Goal: Task Accomplishment & Management: Use online tool/utility

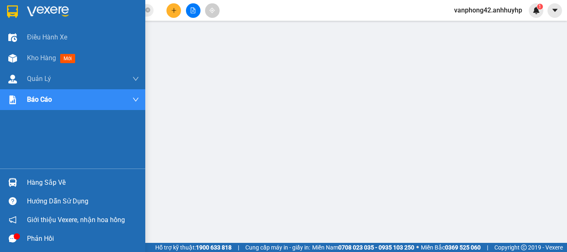
click at [85, 177] on div "Hàng sắp về" at bounding box center [83, 183] width 112 height 12
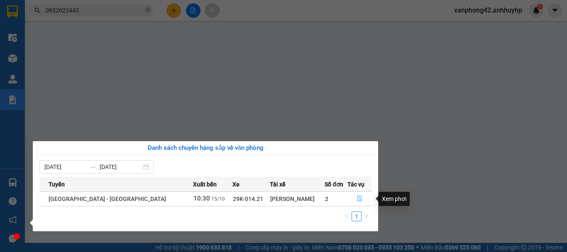
click at [352, 200] on button "button" at bounding box center [359, 198] width 23 height 13
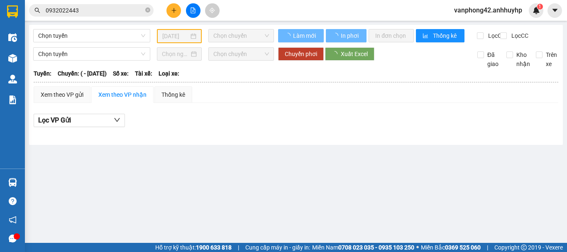
type input "[DATE]"
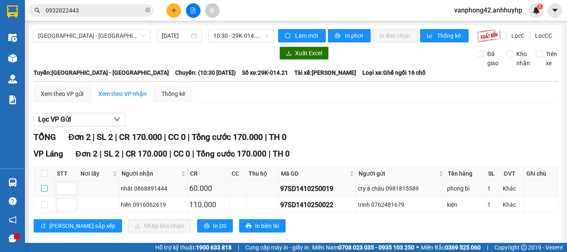
click at [46, 192] on input "checkbox" at bounding box center [44, 188] width 7 height 7
checkbox input "true"
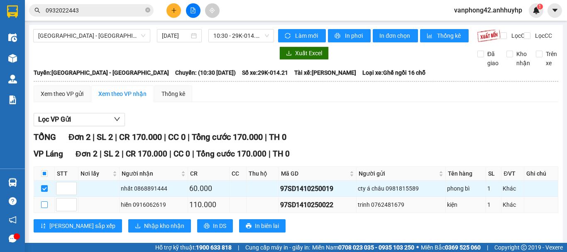
click at [42, 208] on input "checkbox" at bounding box center [44, 204] width 7 height 7
checkbox input "true"
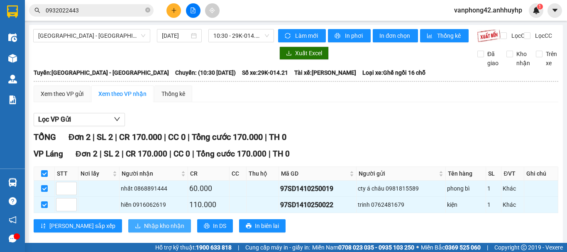
click at [144, 230] on span "Nhập kho nhận" at bounding box center [164, 225] width 40 height 9
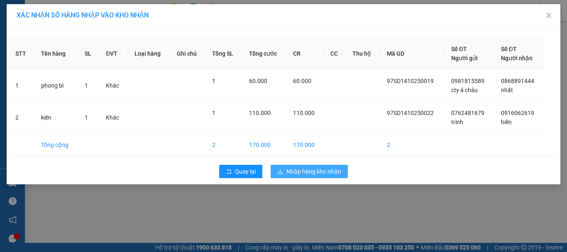
click at [284, 172] on button "Nhập hàng kho nhận" at bounding box center [309, 171] width 77 height 13
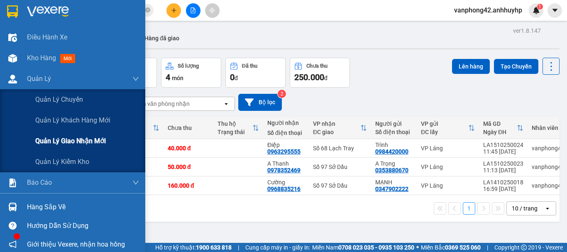
click at [72, 141] on span "Quản lý giao nhận mới" at bounding box center [70, 141] width 71 height 10
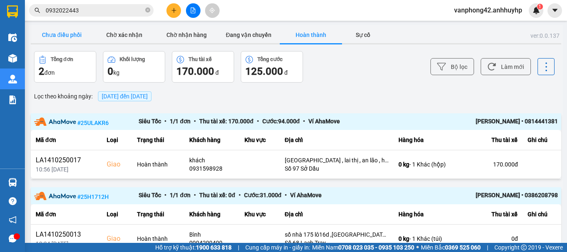
click at [76, 34] on button "Chưa điều phối" at bounding box center [62, 35] width 62 height 17
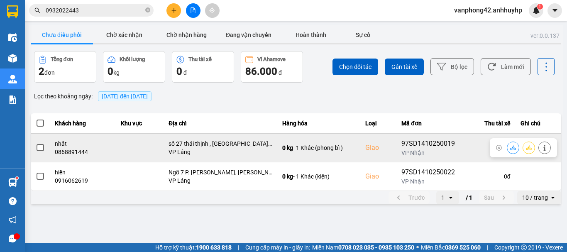
click at [42, 146] on span at bounding box center [40, 147] width 7 height 7
click at [36, 143] on input "checkbox" at bounding box center [36, 143] width 0 height 0
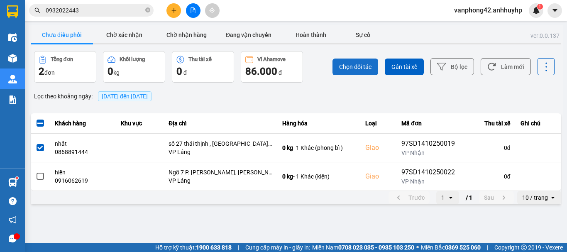
click at [351, 71] on span "Chọn đối tác" at bounding box center [355, 67] width 32 height 8
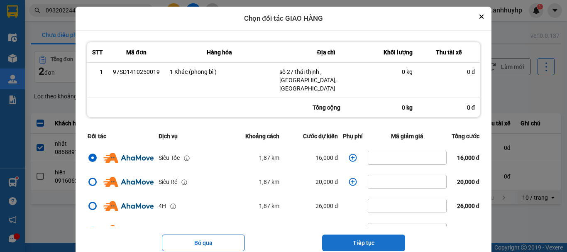
click at [389, 235] on button "Tiếp tục" at bounding box center [363, 243] width 83 height 17
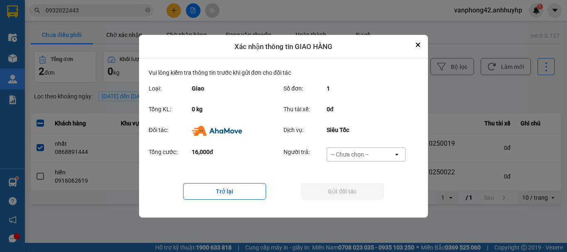
click at [366, 155] on div "-- Chưa chọn --" at bounding box center [349, 154] width 37 height 8
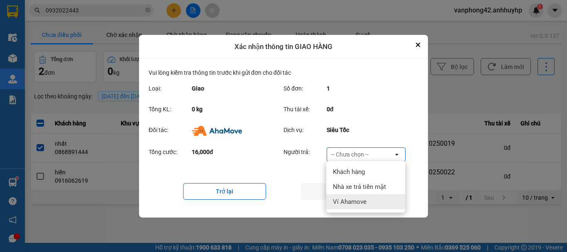
click at [353, 205] on span "Ví Ahamove" at bounding box center [350, 202] width 34 height 8
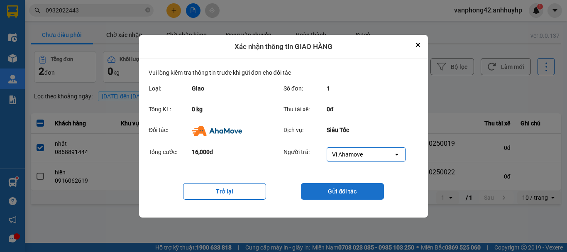
click at [355, 192] on button "Gửi đối tác" at bounding box center [342, 191] width 83 height 17
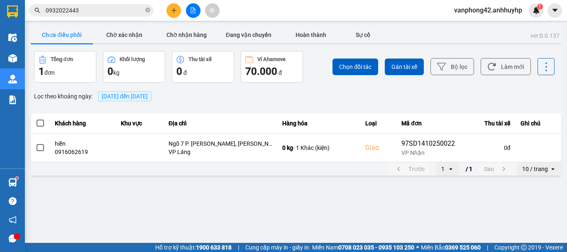
click at [243, 182] on main "ver: 0.0.137 Chưa điều phối Chờ xác nhận Chờ nhận hàng Đang vận chuyển Hoàn thà…" at bounding box center [283, 121] width 567 height 243
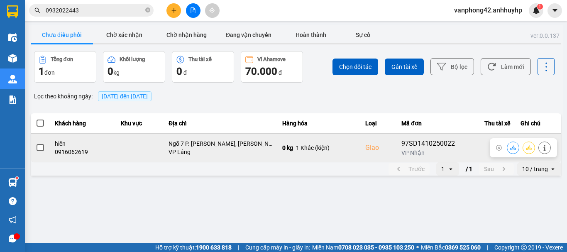
click at [85, 151] on div "0916062619" at bounding box center [83, 152] width 56 height 8
drag, startPoint x: 85, startPoint y: 150, endPoint x: 61, endPoint y: 148, distance: 23.8
click at [61, 148] on div "0916062619" at bounding box center [83, 152] width 56 height 8
drag, startPoint x: 55, startPoint y: 154, endPoint x: 89, endPoint y: 156, distance: 34.1
click at [89, 156] on div "0916062619" at bounding box center [83, 152] width 56 height 8
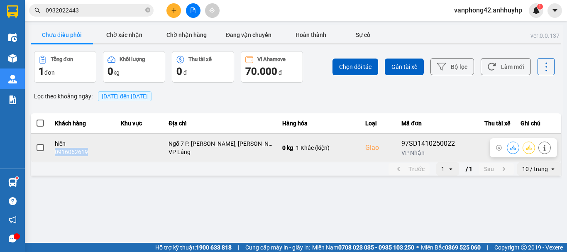
copy div "0916062619"
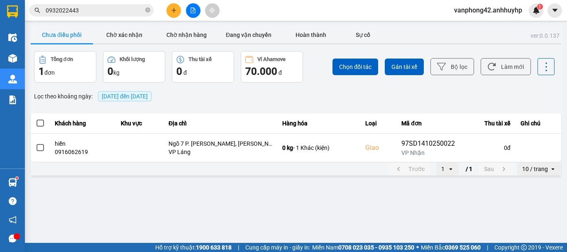
drag, startPoint x: 159, startPoint y: 212, endPoint x: 164, endPoint y: 212, distance: 5.0
click at [159, 213] on main "ver: 0.0.137 Chưa điều phối Chờ xác nhận Chờ nhận hàng Đang vận chuyển Hoàn thà…" at bounding box center [283, 121] width 567 height 243
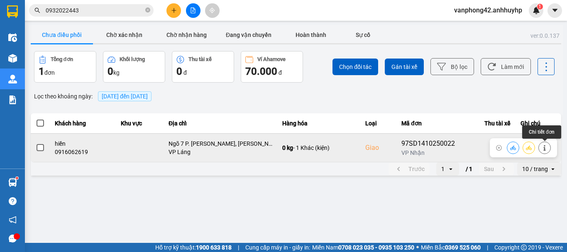
click at [543, 150] on icon at bounding box center [545, 148] width 6 height 6
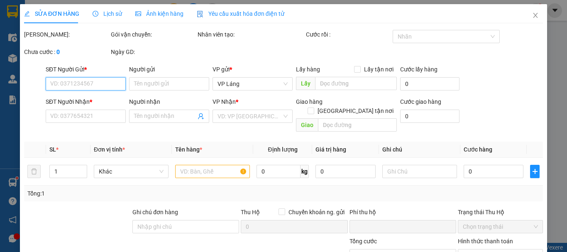
type input "0762481679"
type input "trinh"
type input "0916062619"
type input "hiền"
checkbox input "true"
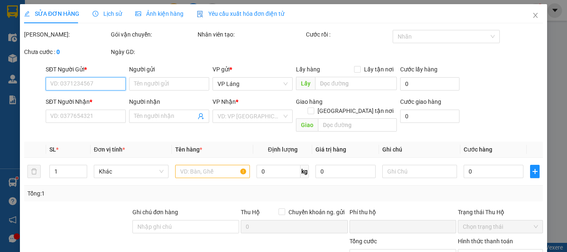
type input "Ngõ 7 P. Phương Liệt, Phương Liệt, Thanh Xuân, Hà Nội, Việt Nam"
type input "0"
type input "110.000"
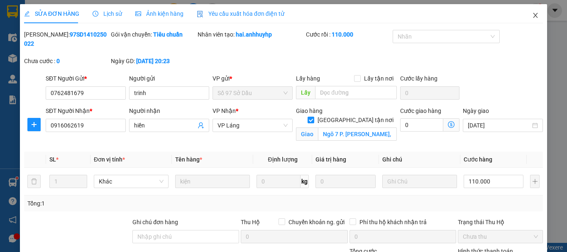
click at [532, 9] on span "Close" at bounding box center [535, 15] width 23 height 23
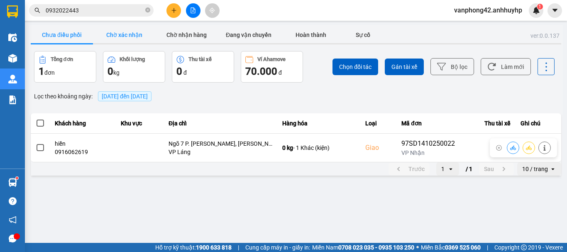
click at [120, 36] on button "Chờ xác nhận" at bounding box center [124, 35] width 62 height 17
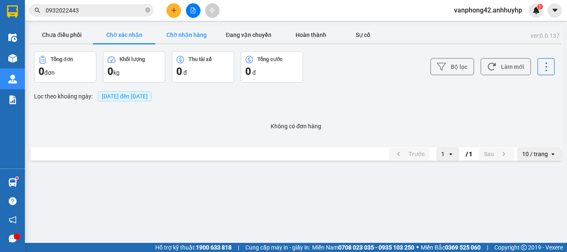
click at [178, 36] on button "Chờ nhận hàng" at bounding box center [186, 35] width 62 height 17
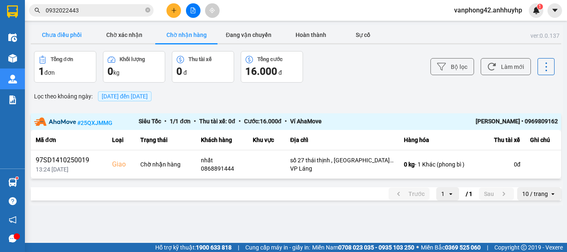
drag, startPoint x: 62, startPoint y: 43, endPoint x: 65, endPoint y: 37, distance: 7.3
click at [64, 40] on div "Chưa điều phối Chờ xác nhận Chờ nhận hàng Đang vận chuyển Hoàn thành Sự cố" at bounding box center [296, 36] width 531 height 18
click at [71, 30] on button "Chưa điều phối" at bounding box center [62, 35] width 62 height 17
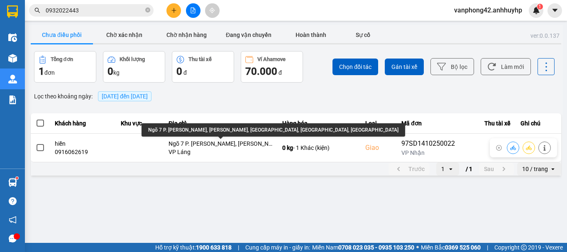
click at [197, 127] on div "Ngõ 7 P. Phương Liệt, Phương Liệt, Thanh Xuân, Hà Nội, Việt Nam" at bounding box center [274, 129] width 264 height 13
drag, startPoint x: 149, startPoint y: 130, endPoint x: 300, endPoint y: 125, distance: 151.3
click at [298, 126] on div "Ngõ 7 P. Phương Liệt, Phương Liệt, Thanh Xuân, Hà Nội, Việt Nam" at bounding box center [274, 129] width 264 height 13
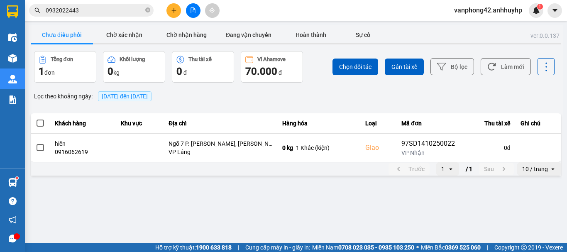
copy div "Ngõ 7 P. Phương Liệt, Phương Liệt, Thanh Xuân, Hà Nội, Việt Nam"
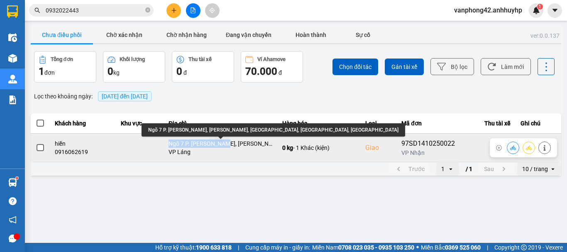
drag, startPoint x: 169, startPoint y: 143, endPoint x: 222, endPoint y: 142, distance: 53.2
click at [222, 142] on div "Ngõ 7 P. Phương Liệt, Phương Liệt, Thanh Xuân, Hà Nội, Việt Nam" at bounding box center [221, 144] width 104 height 8
copy div "Ngõ 7 P. Phương Liệt"
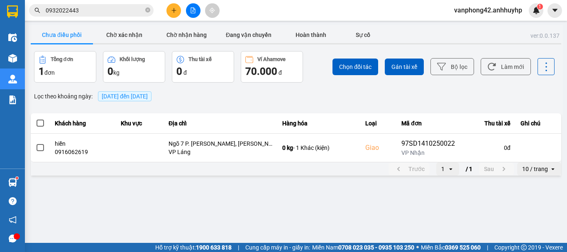
click at [181, 192] on main "ver: 0.0.137 Chưa điều phối Chờ xác nhận Chờ nhận hàng Đang vận chuyển Hoàn thà…" at bounding box center [283, 121] width 567 height 243
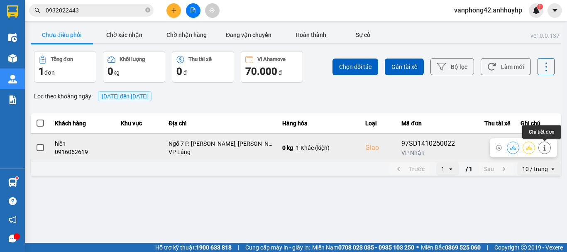
click at [548, 144] on button at bounding box center [545, 147] width 12 height 15
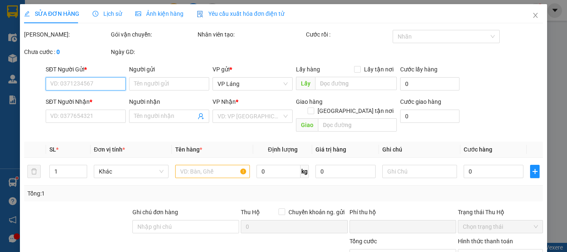
type input "0762481679"
type input "trinh"
type input "0916062619"
type input "hiền"
checkbox input "true"
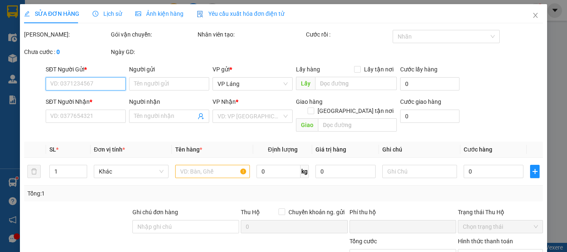
type input "Ngõ 7 P. Phương Liệt, Phương Liệt, Thanh Xuân, Hà Nội, Việt Nam"
type input "0"
type input "110.000"
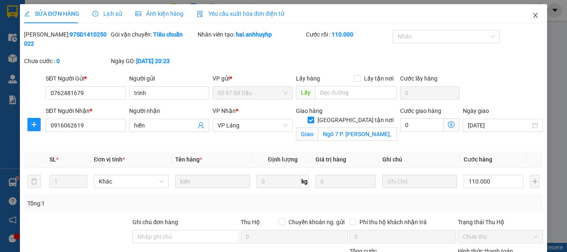
click at [532, 17] on icon "close" at bounding box center [535, 15] width 7 height 7
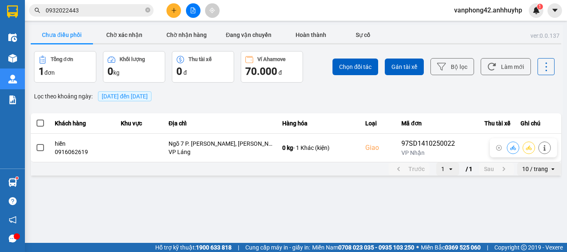
click at [188, 25] on div "ver: 0.0.137 Chưa điều phối Chờ xác nhận Chờ nhận hàng Đang vận chuyển Hoàn thà…" at bounding box center [296, 101] width 534 height 152
click at [188, 32] on button "Chờ nhận hàng" at bounding box center [186, 35] width 62 height 17
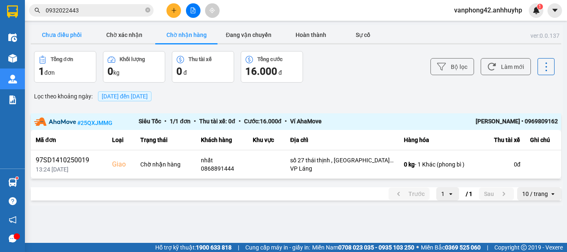
click at [62, 42] on button "Chưa điều phối" at bounding box center [62, 35] width 62 height 17
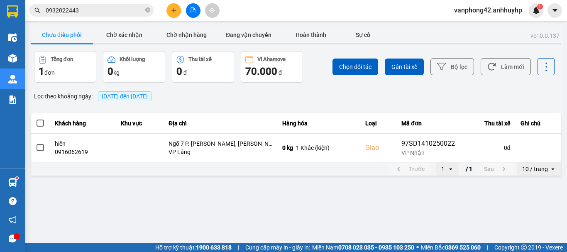
click at [45, 123] on th at bounding box center [40, 123] width 19 height 20
click at [44, 125] on label at bounding box center [40, 123] width 9 height 9
click at [36, 119] on input "checkbox" at bounding box center [36, 119] width 0 height 0
click at [359, 61] on button "Chọn đối tác" at bounding box center [356, 67] width 46 height 17
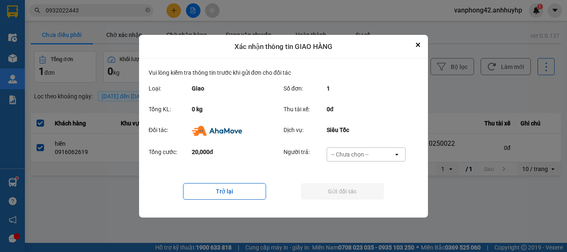
click at [366, 157] on div "-- Chưa chọn --" at bounding box center [349, 154] width 37 height 8
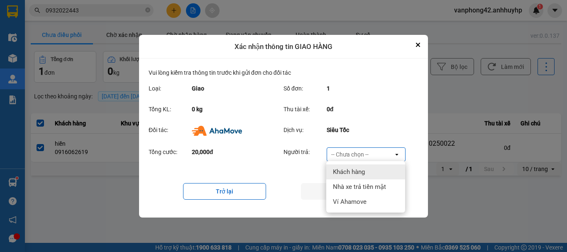
click at [419, 39] on div "Xác nhận thông tin GIAO HÀNG" at bounding box center [283, 47] width 289 height 24
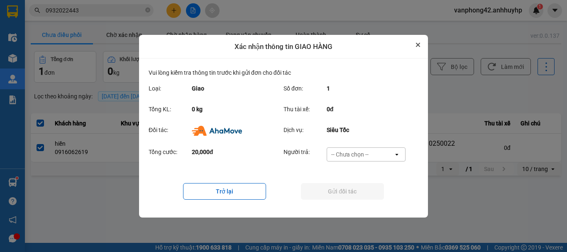
click at [417, 46] on icon "Close" at bounding box center [418, 44] width 3 height 3
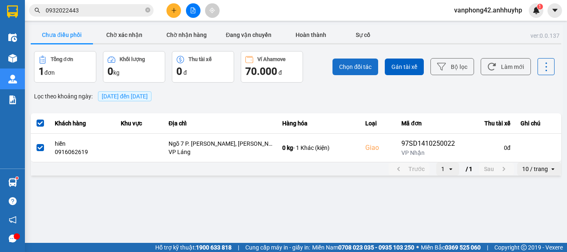
click at [358, 66] on span "Chọn đối tác" at bounding box center [355, 67] width 32 height 8
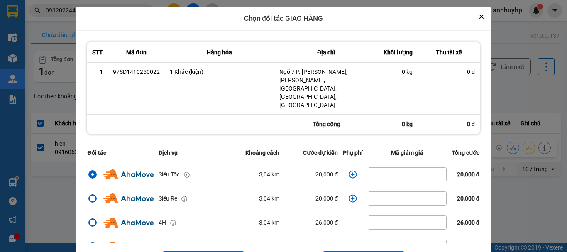
click at [349, 170] on icon "dialog" at bounding box center [353, 174] width 8 height 8
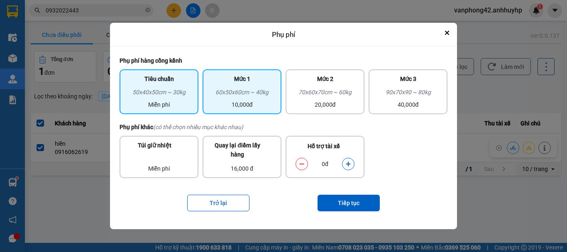
click at [229, 89] on div "60x50x60cm ~ 40kg" at bounding box center [242, 94] width 69 height 12
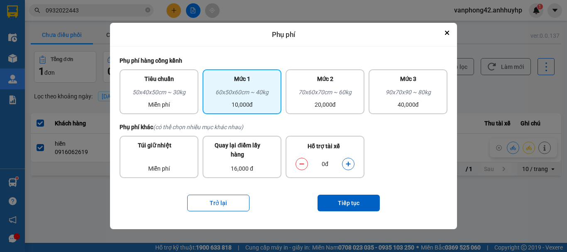
click at [347, 165] on icon "dialog" at bounding box center [349, 164] width 6 height 6
click at [302, 170] on button "dialog" at bounding box center [302, 164] width 12 height 15
click at [340, 204] on button "Tiếp tục" at bounding box center [349, 203] width 62 height 17
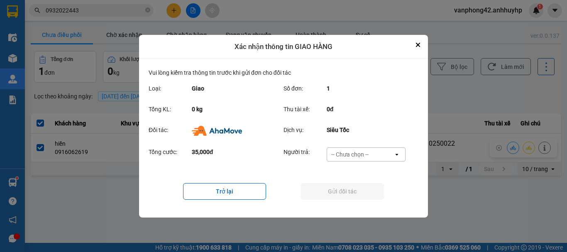
click at [352, 156] on div "-- Chưa chọn --" at bounding box center [349, 154] width 37 height 8
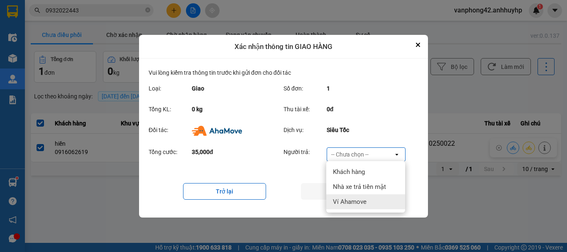
click at [352, 200] on span "Ví Ahamove" at bounding box center [350, 202] width 34 height 8
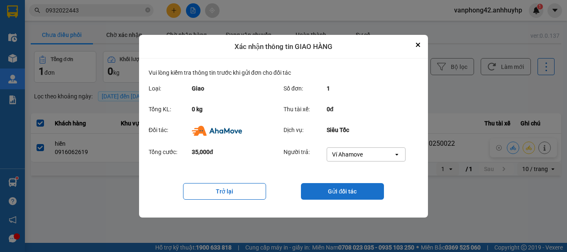
click at [349, 191] on button "Gửi đối tác" at bounding box center [342, 191] width 83 height 17
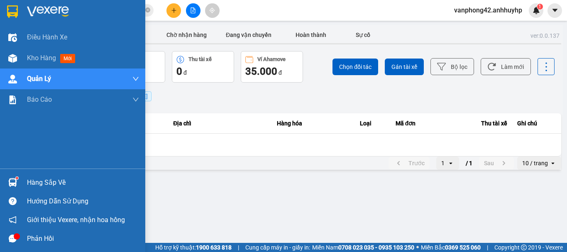
click at [64, 181] on div "Hàng sắp về" at bounding box center [83, 183] width 112 height 12
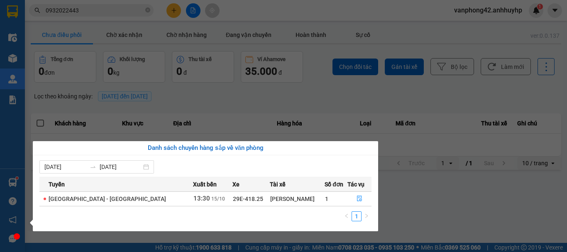
click at [497, 192] on section "Kết quả tìm kiếm ( 1 ) Bộ lọc Mã ĐH Trạng thái Món hàng Thu hộ Tổng cước Chưa c…" at bounding box center [283, 126] width 567 height 252
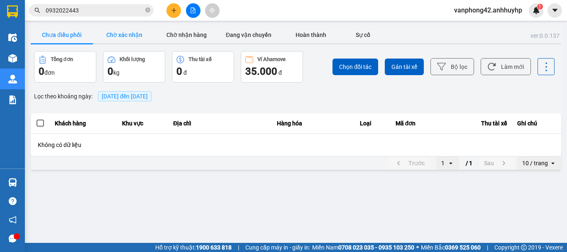
click at [127, 29] on button "Chờ xác nhận" at bounding box center [124, 35] width 62 height 17
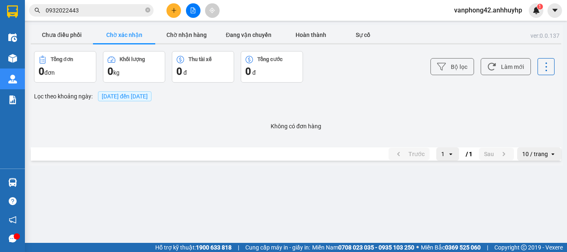
click at [171, 26] on div "ver: 0.0.137 Chưa điều phối Chờ xác nhận Chờ nhận hàng Đang vận chuyển Hoàn thà…" at bounding box center [296, 95] width 534 height 141
click at [169, 32] on button "Chờ nhận hàng" at bounding box center [186, 35] width 62 height 17
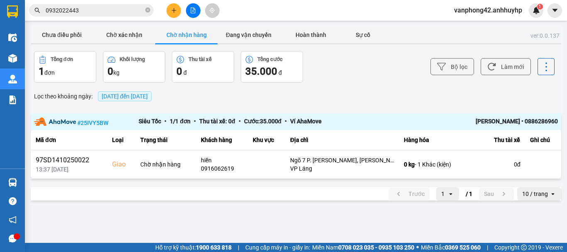
drag, startPoint x: 189, startPoint y: 120, endPoint x: 200, endPoint y: 119, distance: 10.4
click at [190, 120] on div "Siêu Tốc • 1 / 1 đơn • Thu tài xế: 0 đ • Cước: 35.000 đ • Ví AhaMove" at bounding box center [296, 122] width 314 height 10
click at [522, 123] on div "QUÁCH VĂN THỊNH • 0886286960" at bounding box center [506, 122] width 105 height 10
click at [46, 33] on button "Chưa điều phối" at bounding box center [62, 35] width 62 height 17
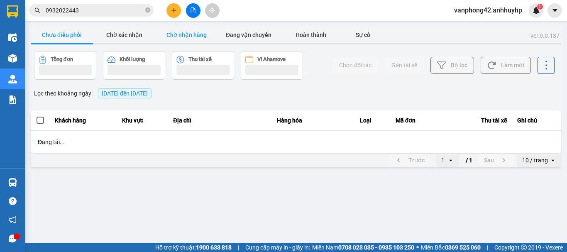
click at [200, 32] on button "Chờ nhận hàng" at bounding box center [186, 35] width 62 height 17
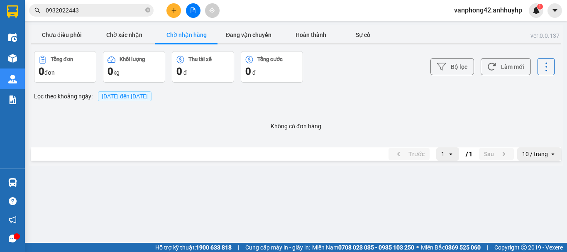
drag, startPoint x: 243, startPoint y: 0, endPoint x: 140, endPoint y: 191, distance: 217.6
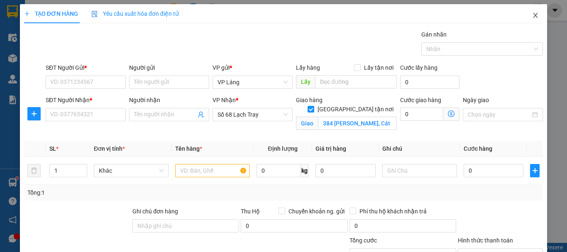
click at [525, 18] on span "Close" at bounding box center [535, 15] width 23 height 23
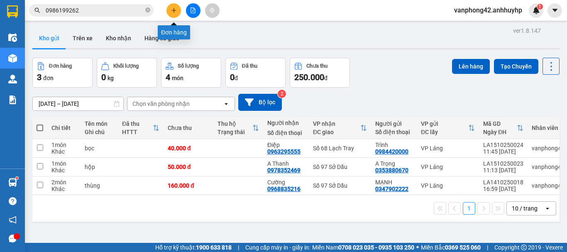
click at [174, 13] on icon "plus" at bounding box center [174, 10] width 6 height 6
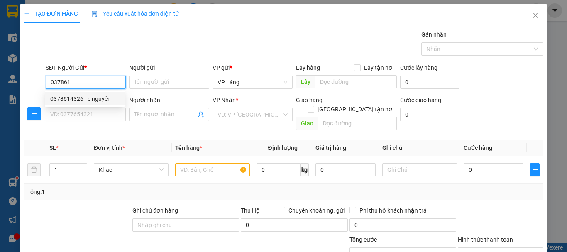
click at [98, 103] on div "0378614326 - c nguyên" at bounding box center [84, 98] width 79 height 13
type input "0378614326"
type input "c nguyên"
type input "0378614326"
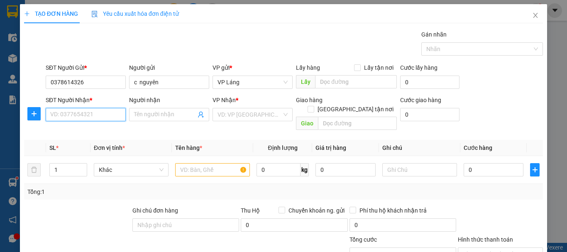
click at [96, 117] on input "SĐT Người Nhận *" at bounding box center [86, 114] width 80 height 13
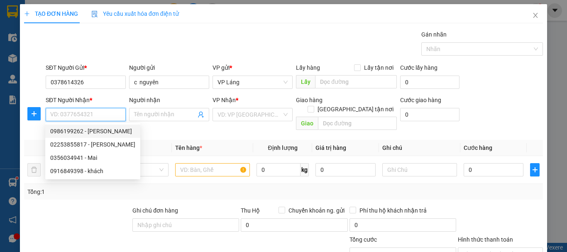
click at [96, 126] on div "0986199262 - [PERSON_NAME]" at bounding box center [92, 131] width 95 height 13
type input "0986199262"
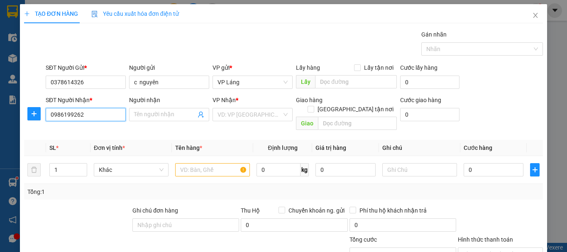
type input "[PERSON_NAME]"
checkbox input "true"
type input "384 [PERSON_NAME], Cát Bi, [GEOGRAPHIC_DATA], [GEOGRAPHIC_DATA], [GEOGRAPHIC_DA…"
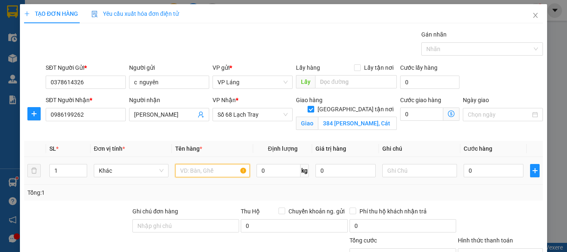
click at [208, 175] on input "text" at bounding box center [212, 170] width 75 height 13
type input "thùng"
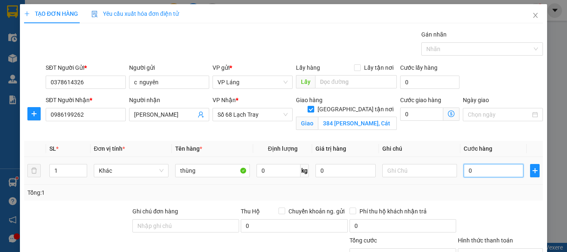
click at [498, 169] on input "0" at bounding box center [494, 170] width 60 height 13
click at [448, 113] on icon "dollar-circle" at bounding box center [451, 113] width 7 height 7
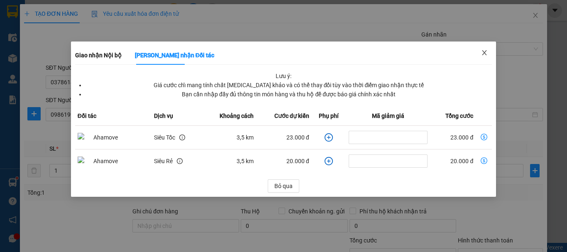
click at [485, 51] on icon "close" at bounding box center [484, 52] width 7 height 7
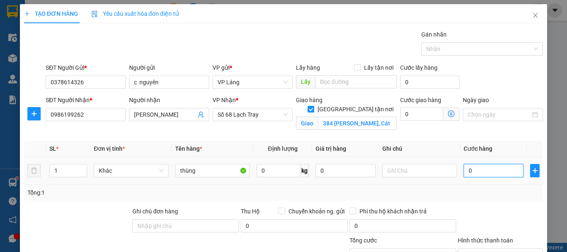
click at [481, 169] on input "0" at bounding box center [494, 170] width 60 height 13
type input "9"
type input "90"
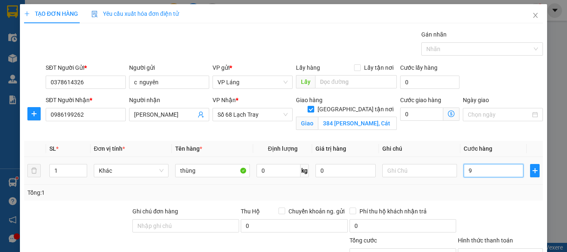
type input "90"
type input "900"
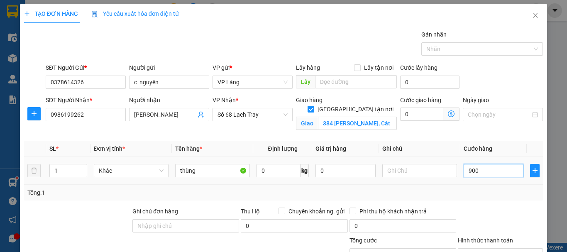
type input "9.000"
type input "90.000"
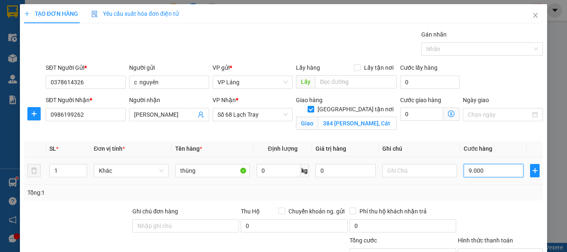
type input "90.000"
click at [492, 204] on div "Transit Pickup Surcharge Ids Transit Deliver Surcharge Ids Transit Deliver Surc…" at bounding box center [283, 165] width 519 height 271
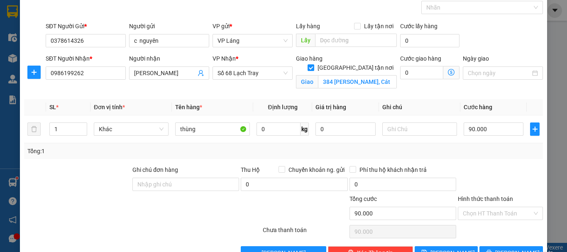
scroll to position [65, 0]
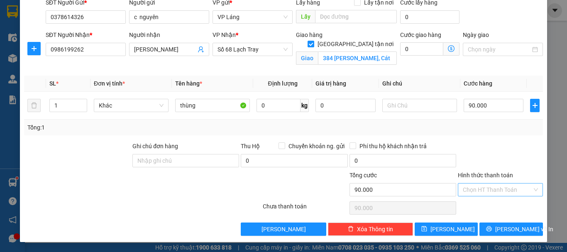
click at [491, 184] on input "Hình thức thanh toán" at bounding box center [497, 190] width 69 height 12
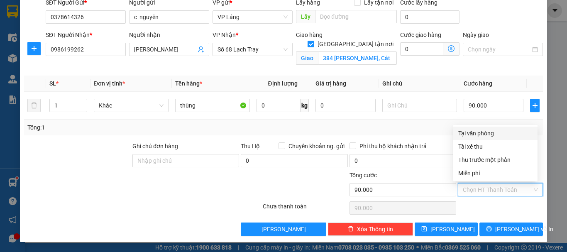
click at [483, 134] on div "Tại văn phòng" at bounding box center [495, 133] width 74 height 9
type input "0"
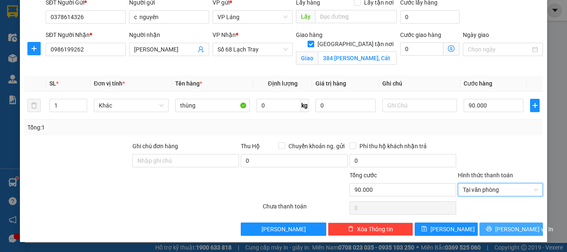
click at [501, 224] on button "[PERSON_NAME] và In" at bounding box center [512, 229] width 64 height 13
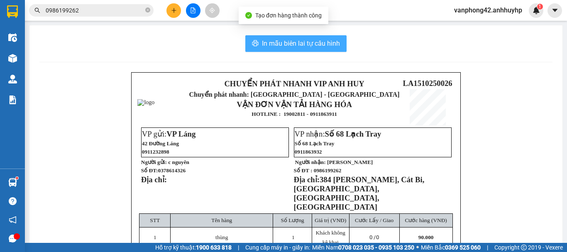
click at [301, 49] on span "In mẫu biên lai tự cấu hình" at bounding box center [301, 43] width 78 height 10
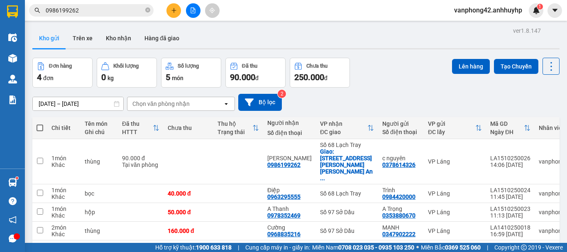
click at [496, 37] on div "Kho gửi Trên xe Kho nhận Hàng đã giao" at bounding box center [295, 39] width 527 height 22
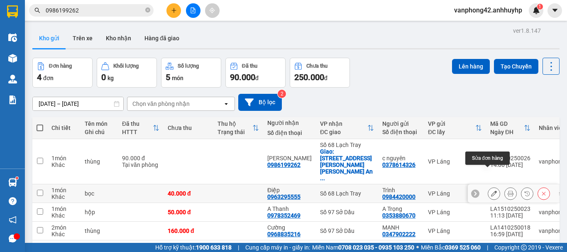
click at [488, 186] on button at bounding box center [494, 193] width 12 height 15
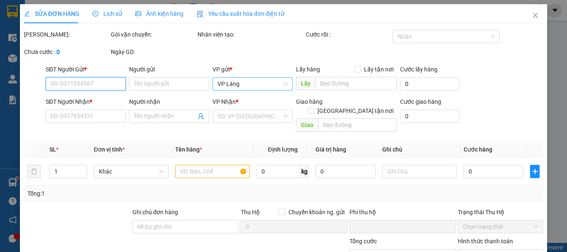
type input "0984420000"
type input "Trình"
type input "0963295555"
type input "Điệp"
type input "0"
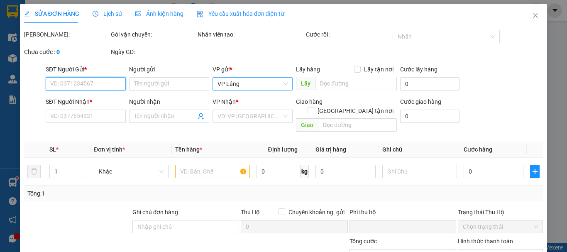
type input "40.000"
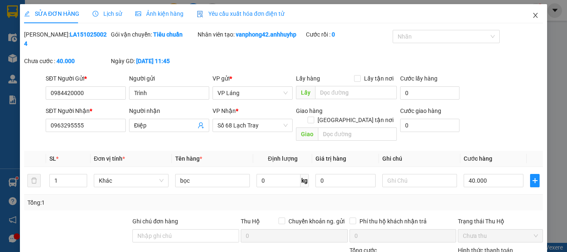
click at [534, 12] on span "Close" at bounding box center [535, 15] width 23 height 23
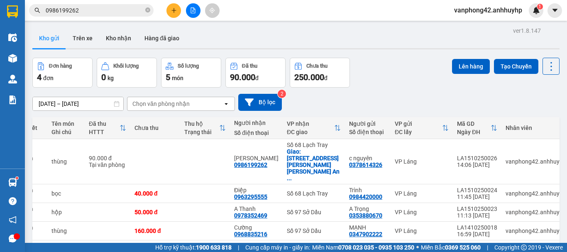
scroll to position [0, 40]
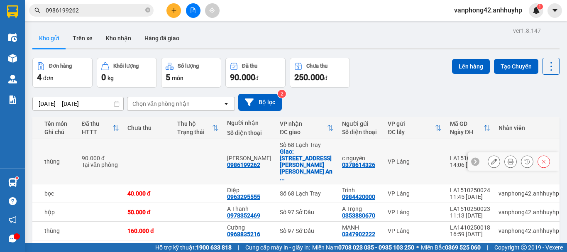
click at [450, 155] on div "LA1510250026" at bounding box center [470, 158] width 40 height 7
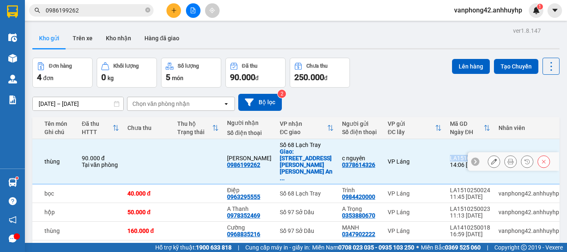
click at [450, 155] on div "LA1510250026" at bounding box center [470, 158] width 40 height 7
checkbox input "false"
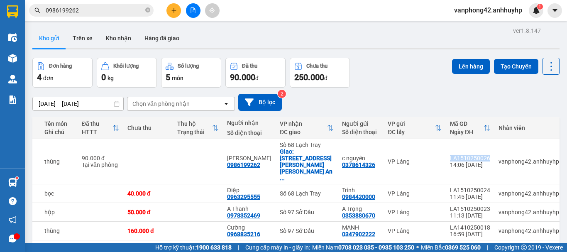
copy div "LA1510250026"
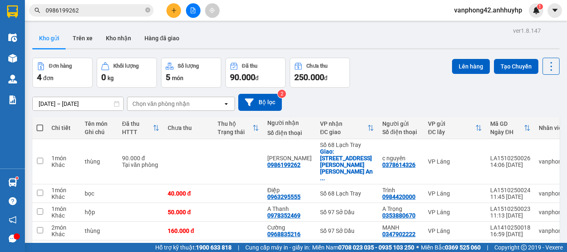
click at [314, 247] on div "1 10 / trang open" at bounding box center [296, 254] width 521 height 14
click at [343, 247] on div "1 10 / trang open" at bounding box center [296, 254] width 521 height 14
click at [42, 227] on input "checkbox" at bounding box center [40, 230] width 6 height 6
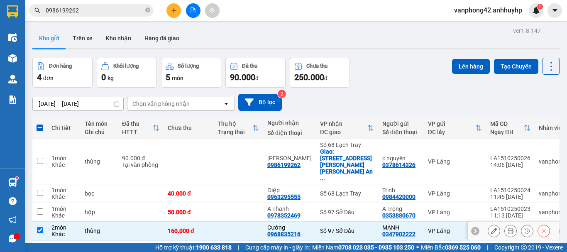
click at [44, 222] on td at bounding box center [39, 231] width 15 height 19
checkbox input "false"
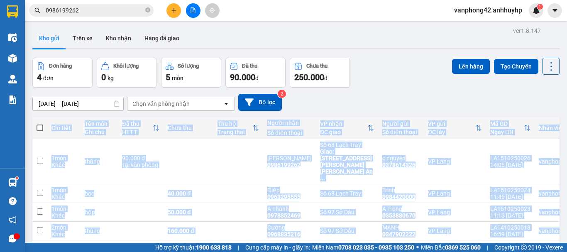
drag, startPoint x: 411, startPoint y: 224, endPoint x: 483, endPoint y: 223, distance: 72.3
click at [483, 223] on div "Chi tiết Tên món Ghi chú Đã thu HTTT Chưa thu Thu hộ Trạng thái Người nhận Số đ…" at bounding box center [295, 192] width 527 height 150
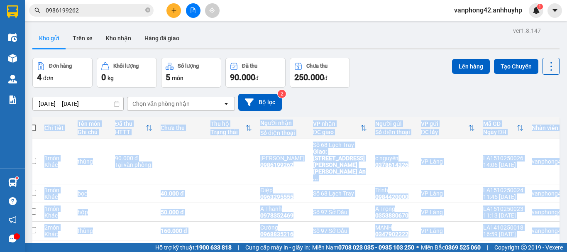
scroll to position [0, 40]
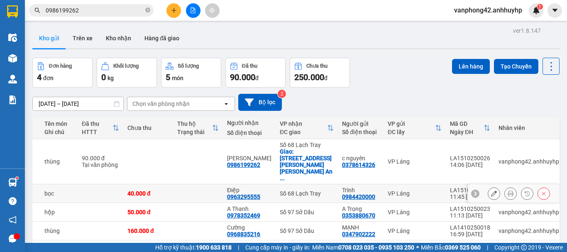
click at [451, 187] on div "LA1510250024" at bounding box center [470, 190] width 40 height 7
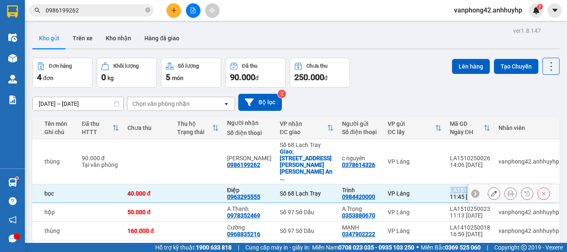
click at [451, 187] on div "LA1510250024" at bounding box center [470, 190] width 40 height 7
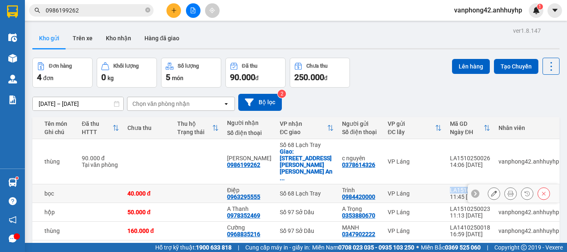
copy div "LA1510250024"
click at [282, 247] on div "1 10 / trang open" at bounding box center [296, 254] width 521 height 14
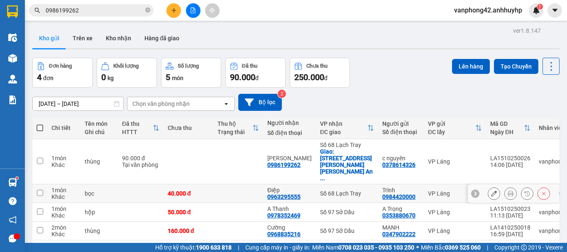
click at [86, 190] on div "bọc" at bounding box center [99, 193] width 29 height 7
checkbox input "true"
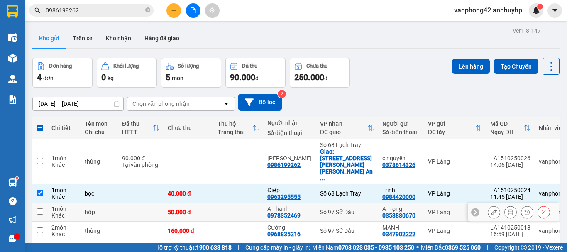
click at [77, 203] on td "1 món Khác" at bounding box center [63, 212] width 33 height 19
checkbox input "true"
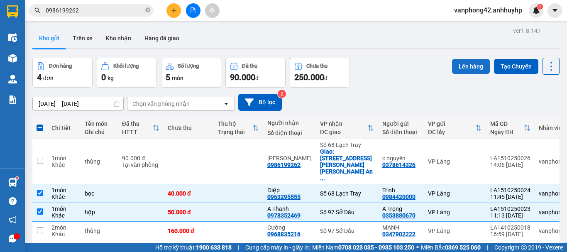
click at [452, 68] on button "Lên hàng" at bounding box center [471, 66] width 38 height 15
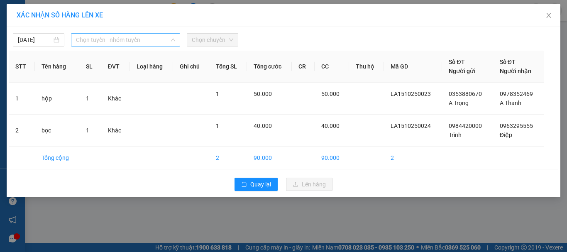
click at [152, 40] on span "Chọn tuyến - nhóm tuyến" at bounding box center [125, 40] width 99 height 12
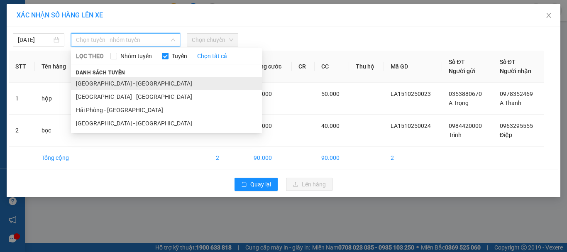
click at [154, 89] on li "[GEOGRAPHIC_DATA] - [GEOGRAPHIC_DATA]" at bounding box center [166, 83] width 191 height 13
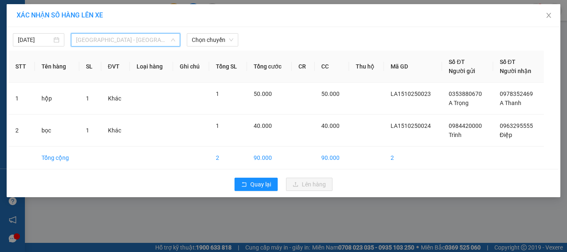
click at [133, 43] on span "[GEOGRAPHIC_DATA] - [GEOGRAPHIC_DATA]" at bounding box center [125, 40] width 99 height 12
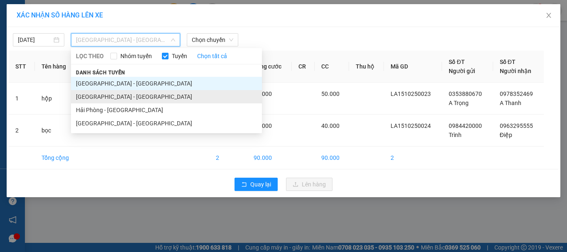
click at [122, 95] on li "[GEOGRAPHIC_DATA] - [GEOGRAPHIC_DATA]" at bounding box center [166, 96] width 191 height 13
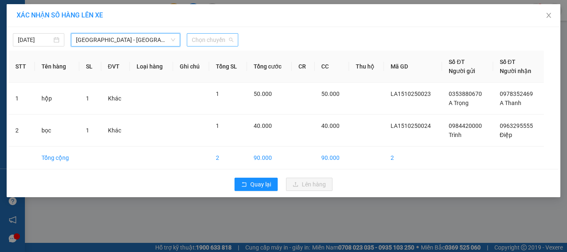
click at [223, 42] on span "Chọn chuyến" at bounding box center [213, 40] width 42 height 12
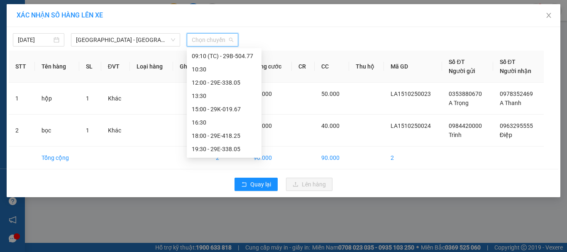
scroll to position [83, 0]
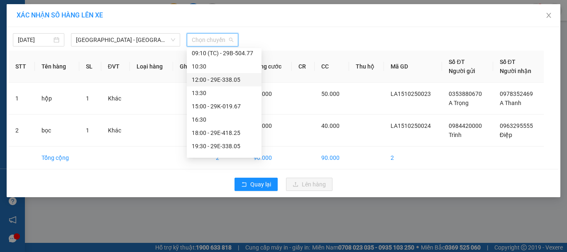
click at [226, 82] on div "12:00 - 29E-338.05" at bounding box center [224, 79] width 65 height 9
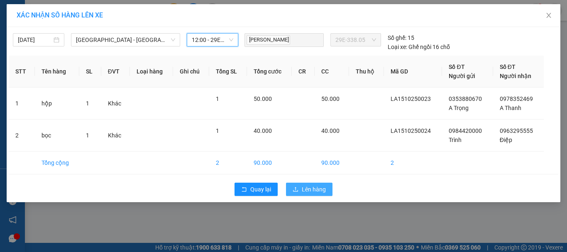
click at [309, 187] on span "Lên hàng" at bounding box center [314, 189] width 24 height 9
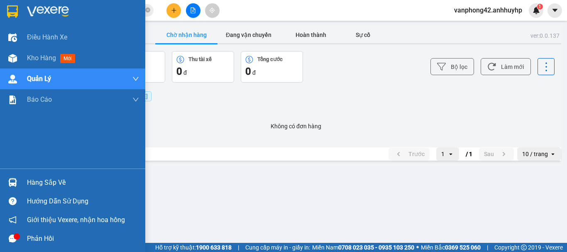
click at [48, 182] on div "Hàng sắp về" at bounding box center [83, 183] width 112 height 12
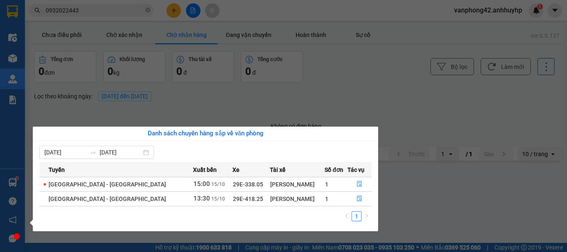
click at [388, 98] on section "Kết quả tìm kiếm ( 1 ) Bộ lọc Mã ĐH Trạng thái Món hàng Thu hộ Tổng cước Chưa c…" at bounding box center [283, 126] width 567 height 252
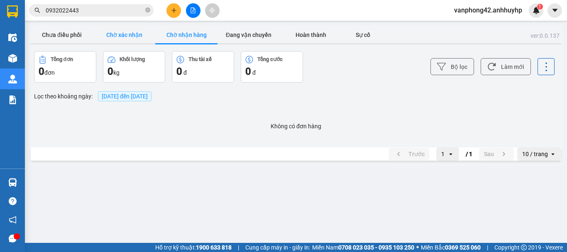
click at [122, 41] on button "Chờ xác nhận" at bounding box center [124, 35] width 62 height 17
click at [73, 37] on button "Chưa điều phối" at bounding box center [62, 35] width 62 height 17
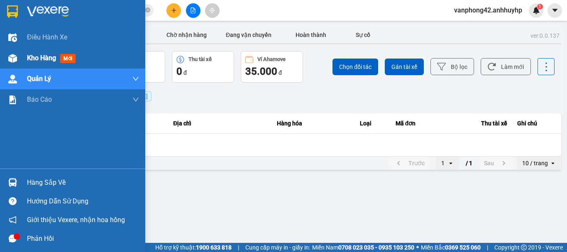
click at [64, 58] on span "mới" at bounding box center [67, 58] width 15 height 9
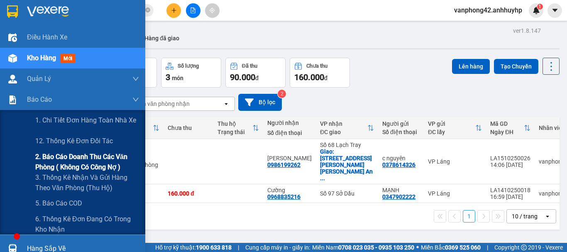
click at [105, 162] on span "2. Báo cáo doanh thu các văn phòng ( không có công nợ )" at bounding box center [87, 162] width 104 height 21
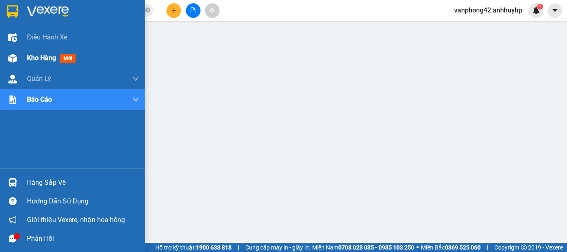
click at [54, 51] on div "Kho hàng mới" at bounding box center [83, 58] width 112 height 21
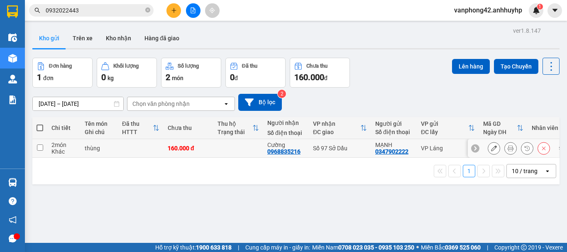
click at [39, 151] on td at bounding box center [39, 148] width 15 height 19
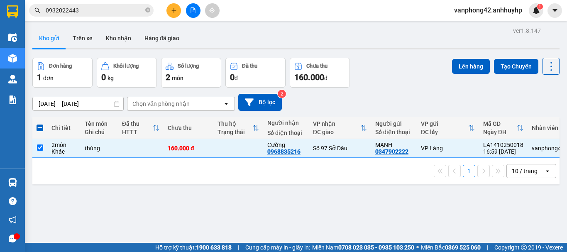
click at [407, 97] on div "13/10/2025 – 15/10/2025 Press the down arrow key to interact with the calendar …" at bounding box center [295, 102] width 527 height 17
click at [39, 152] on td at bounding box center [39, 148] width 15 height 19
checkbox input "false"
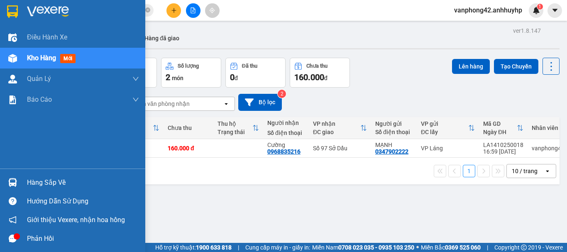
click at [60, 187] on div "Hàng sắp về" at bounding box center [83, 183] width 112 height 12
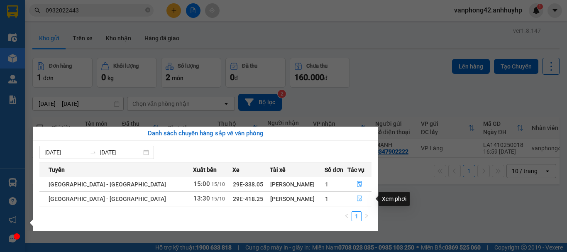
click at [359, 203] on button "button" at bounding box center [359, 198] width 23 height 13
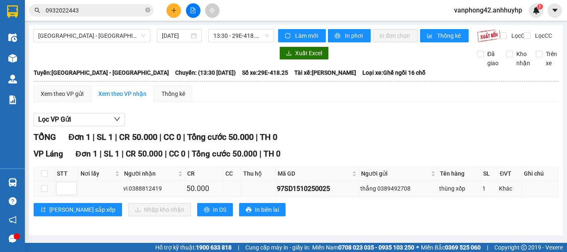
click at [317, 194] on div "97SD1510250025" at bounding box center [317, 189] width 81 height 10
drag, startPoint x: 327, startPoint y: 194, endPoint x: 276, endPoint y: 196, distance: 51.5
click at [277, 194] on div "97SD1510250025" at bounding box center [317, 189] width 81 height 10
copy div "97SD1510250025"
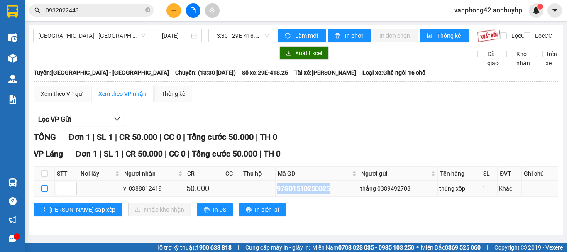
click at [46, 192] on input "checkbox" at bounding box center [44, 188] width 7 height 7
checkbox input "true"
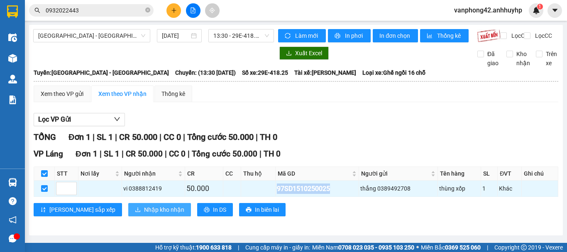
click at [128, 214] on button "Nhập kho nhận" at bounding box center [159, 209] width 63 height 13
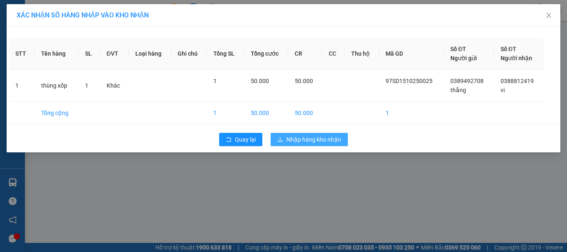
click at [310, 139] on span "Nhập hàng kho nhận" at bounding box center [314, 139] width 55 height 9
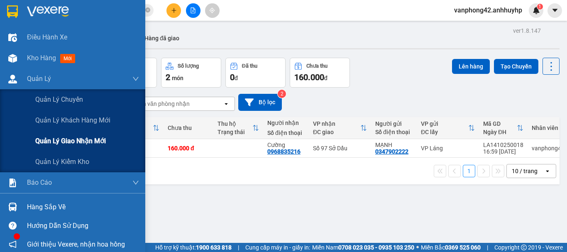
click at [74, 132] on div "Quản lý giao nhận mới" at bounding box center [87, 141] width 104 height 21
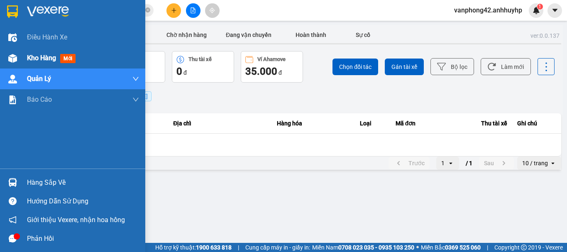
click at [37, 66] on div "Kho hàng mới" at bounding box center [83, 58] width 112 height 21
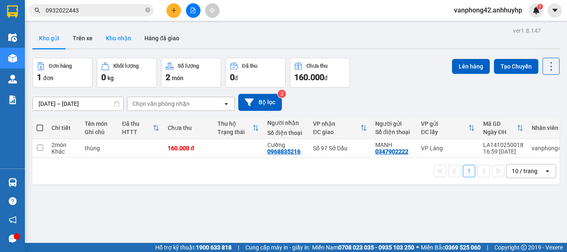
click at [115, 38] on button "Kho nhận" at bounding box center [118, 38] width 39 height 20
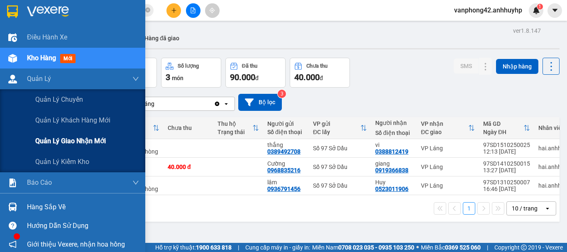
click at [59, 147] on div "Quản lý giao nhận mới" at bounding box center [87, 141] width 104 height 21
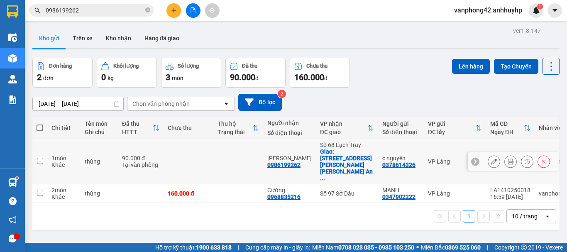
click at [42, 154] on td at bounding box center [39, 161] width 15 height 45
checkbox input "true"
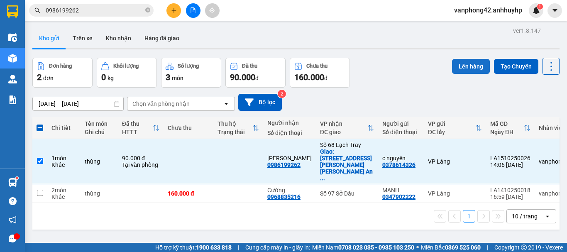
click at [456, 66] on button "Lên hàng" at bounding box center [471, 66] width 38 height 15
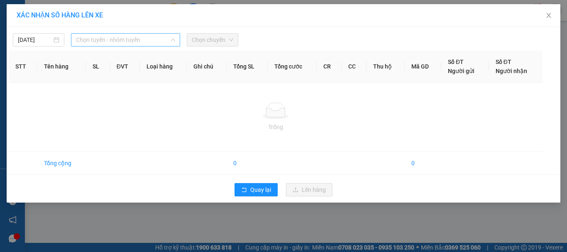
click at [143, 42] on span "Chọn tuyến - nhóm tuyến" at bounding box center [125, 40] width 99 height 12
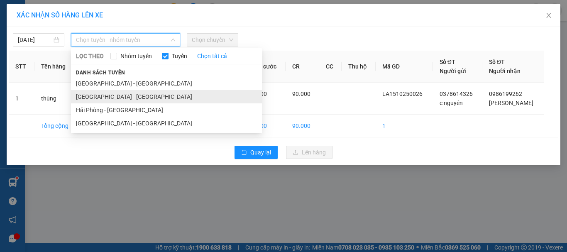
click at [139, 102] on li "[GEOGRAPHIC_DATA] - [GEOGRAPHIC_DATA]" at bounding box center [166, 96] width 191 height 13
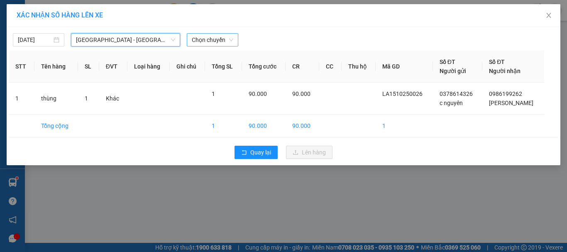
click at [201, 42] on span "Chọn chuyến" at bounding box center [213, 40] width 42 height 12
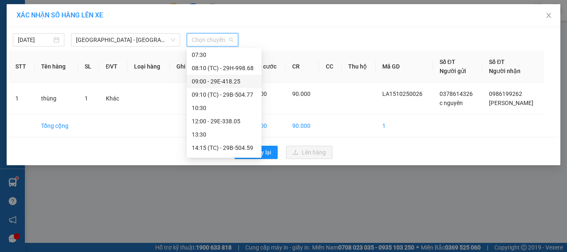
scroll to position [83, 0]
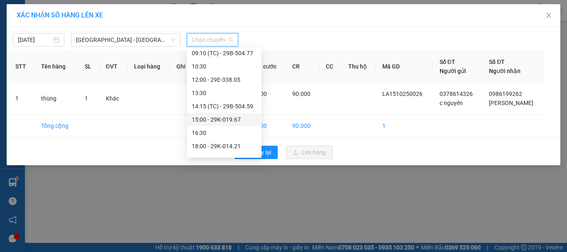
click at [211, 116] on div "15:00 - 29K-019.67" at bounding box center [224, 119] width 65 height 9
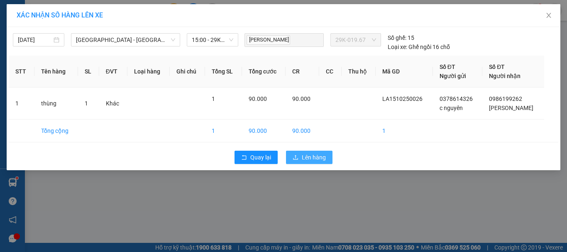
click at [311, 158] on span "Lên hàng" at bounding box center [314, 157] width 24 height 9
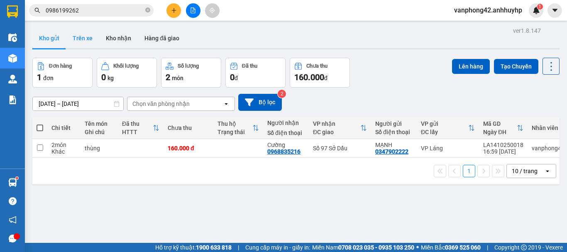
click at [87, 40] on button "Trên xe" at bounding box center [82, 38] width 33 height 20
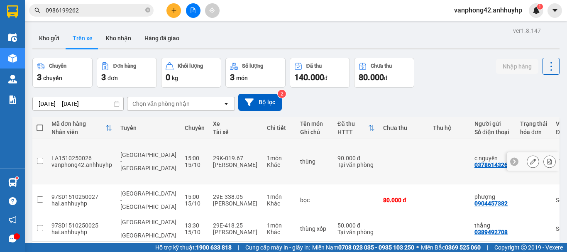
click at [213, 155] on div "29K-019.67" at bounding box center [236, 158] width 46 height 7
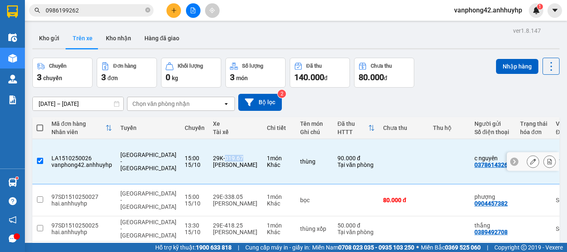
click at [213, 155] on div "29K-019.67" at bounding box center [236, 158] width 46 height 7
checkbox input "false"
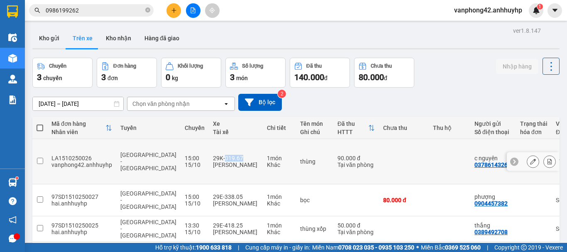
copy div "019.67"
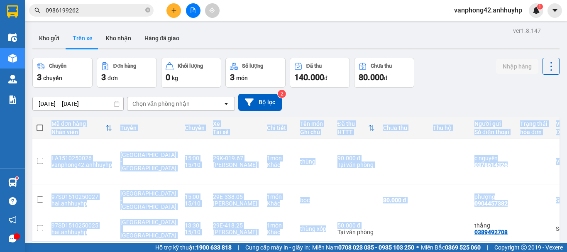
drag, startPoint x: 311, startPoint y: 208, endPoint x: 337, endPoint y: 208, distance: 25.8
click at [337, 208] on div "Mã đơn hàng Nhân viên Tuyến Chuyến Xe Tài xế Chi tiết Tên món Ghi chú Đã thu HT…" at bounding box center [295, 179] width 527 height 125
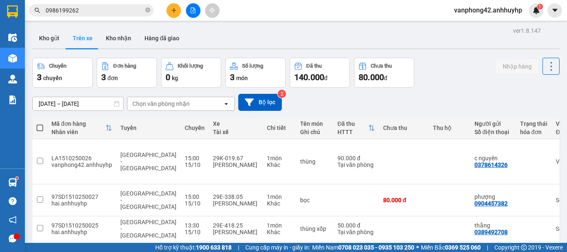
click at [319, 248] on div "1 10 / trang open" at bounding box center [296, 255] width 521 height 14
